Goal: Task Accomplishment & Management: Use online tool/utility

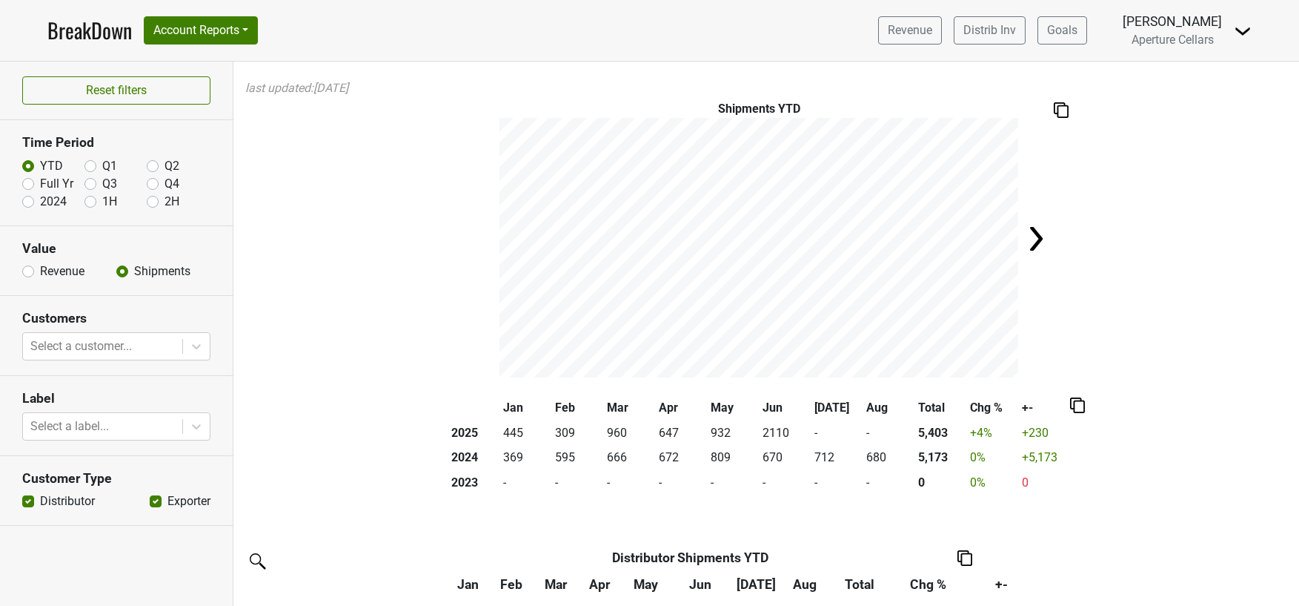
click at [64, 33] on link "BreakDown" at bounding box center [89, 30] width 84 height 31
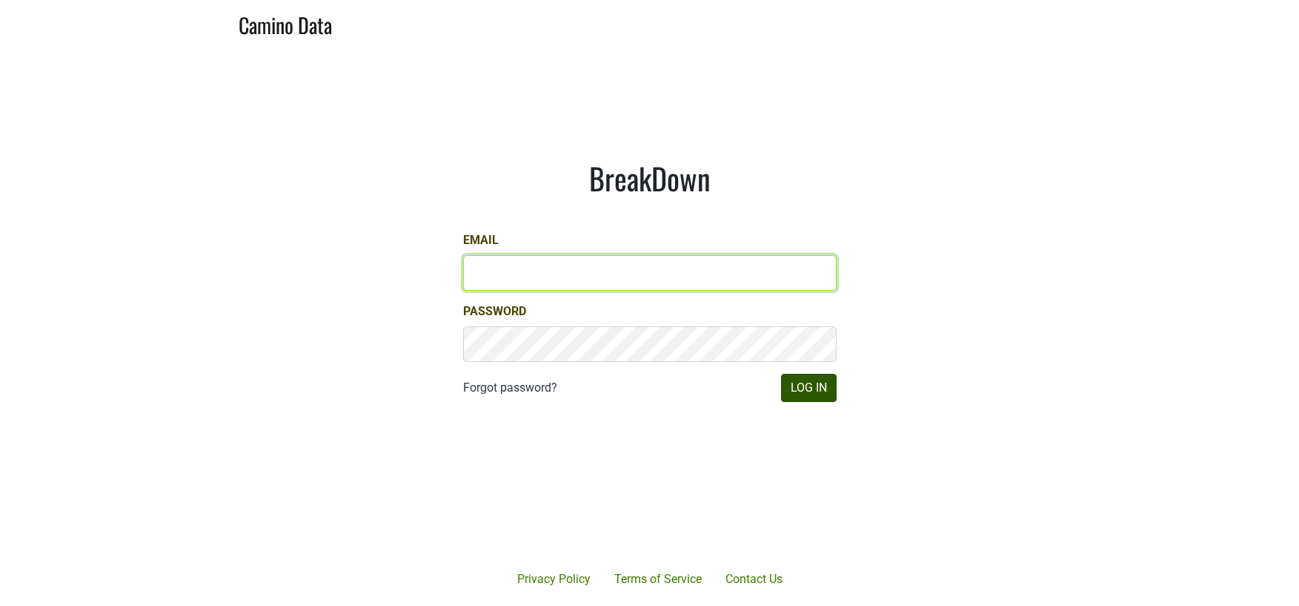
type input "lauren@aperture-cellars.com"
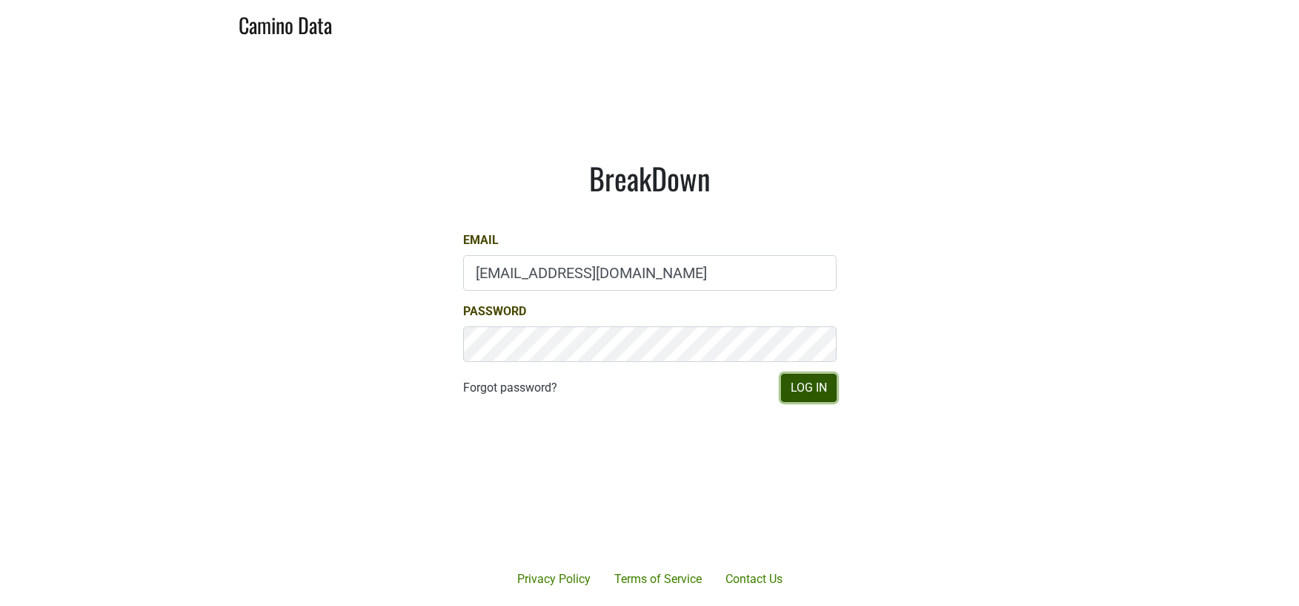
click at [789, 381] on button "Log In" at bounding box center [809, 388] width 56 height 28
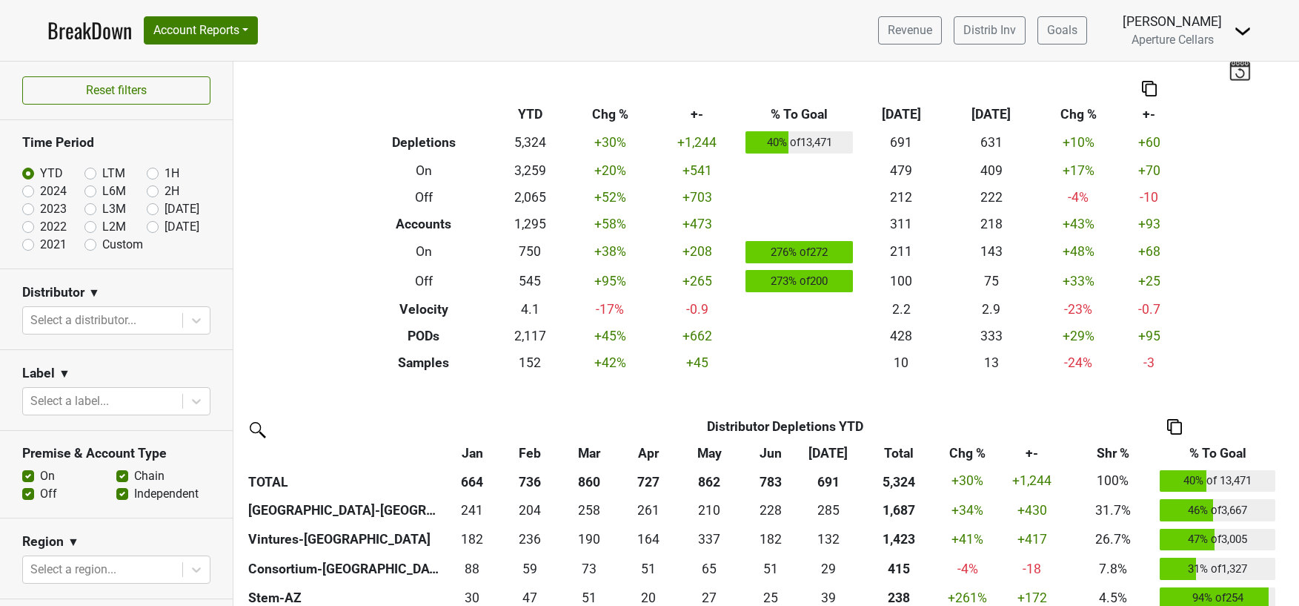
scroll to position [13, 0]
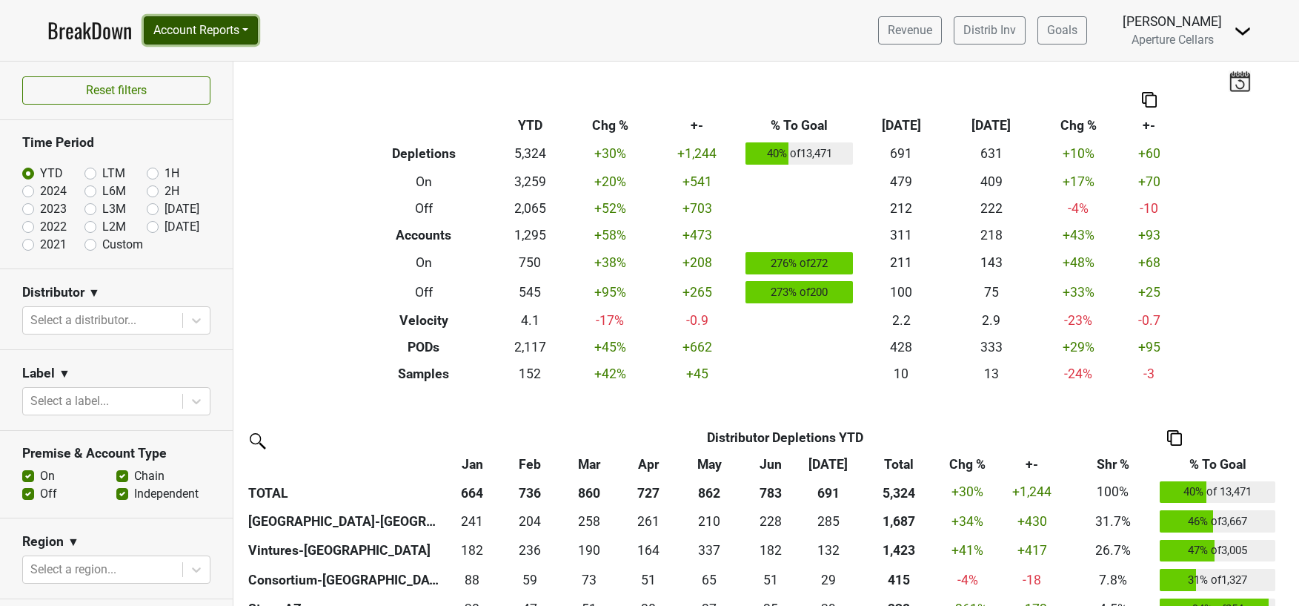
click at [242, 33] on button "Account Reports" at bounding box center [201, 30] width 114 height 28
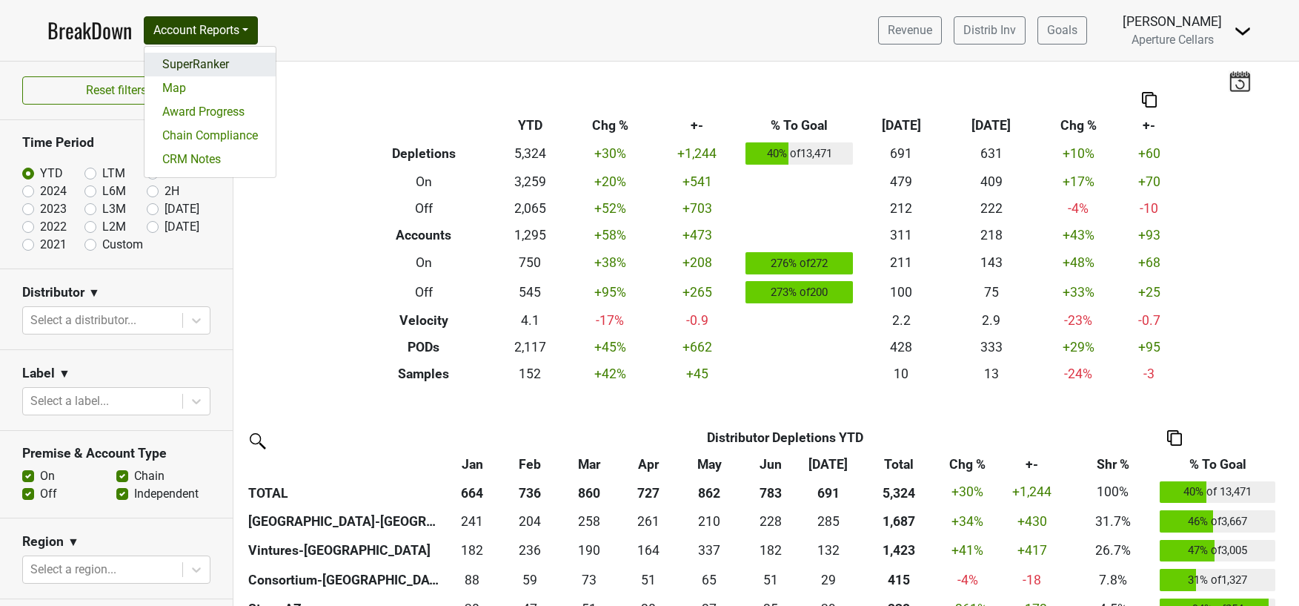
click at [237, 65] on link "SuperRanker" at bounding box center [210, 65] width 131 height 24
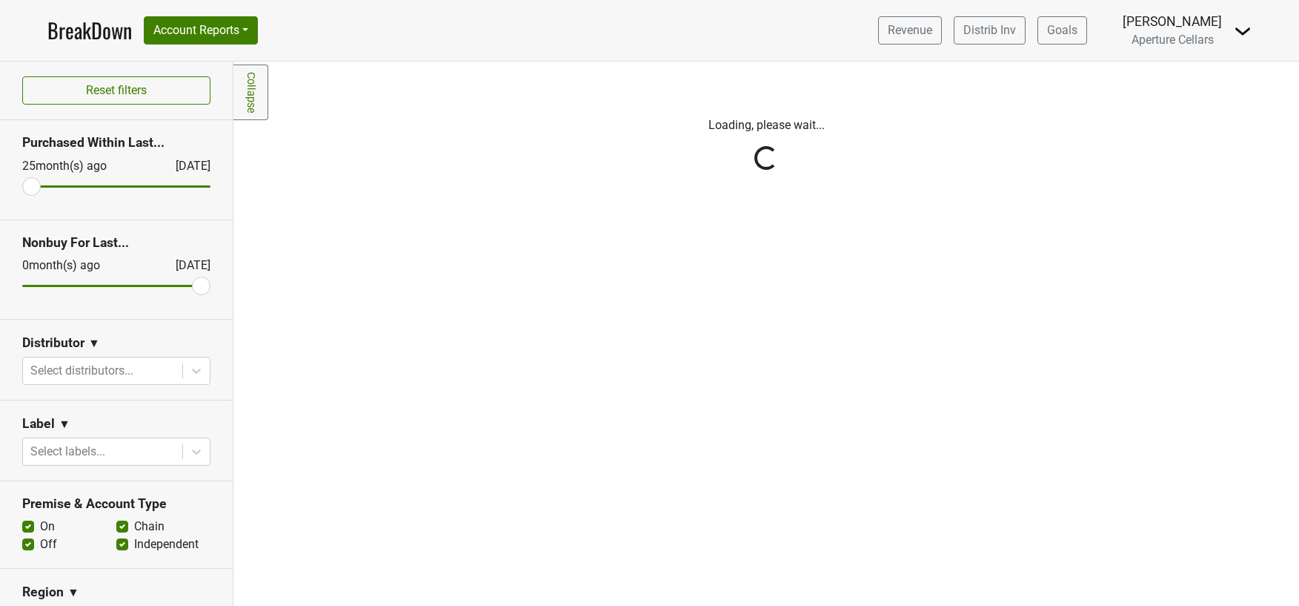
click at [77, 374] on div "Reset filters Purchased Within Last... 25 month(s) ago Aug '25 Nonbuy For Last.…" at bounding box center [116, 334] width 233 height 544
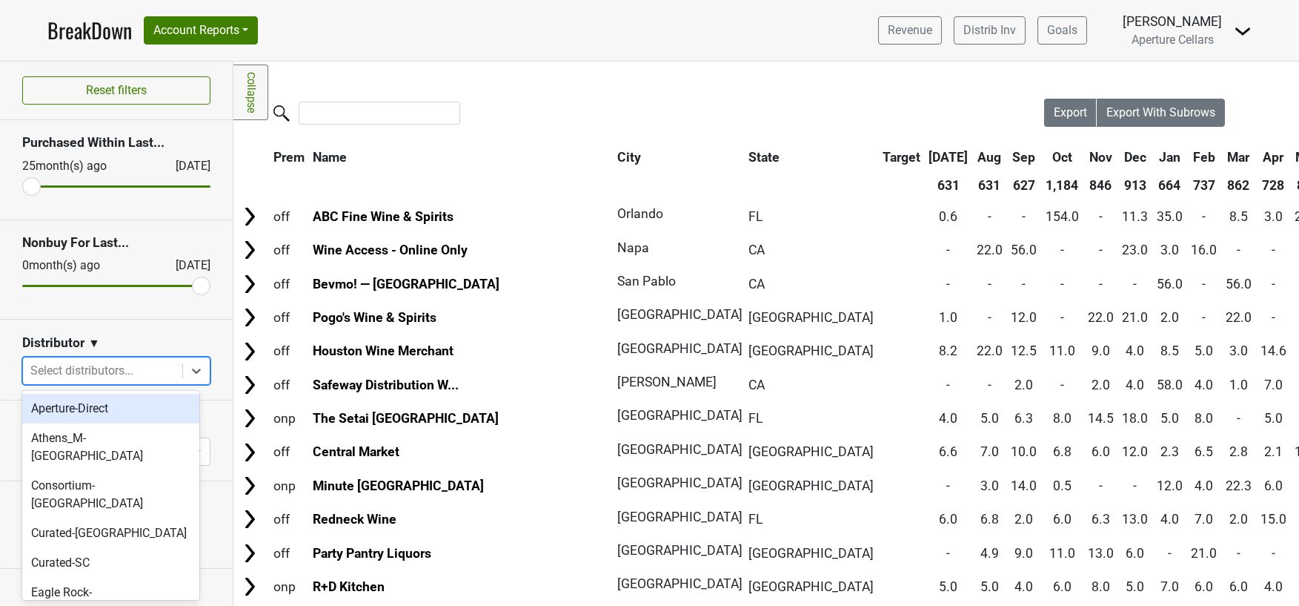
click at [79, 366] on div at bounding box center [102, 370] width 145 height 21
